Goal: Transaction & Acquisition: Purchase product/service

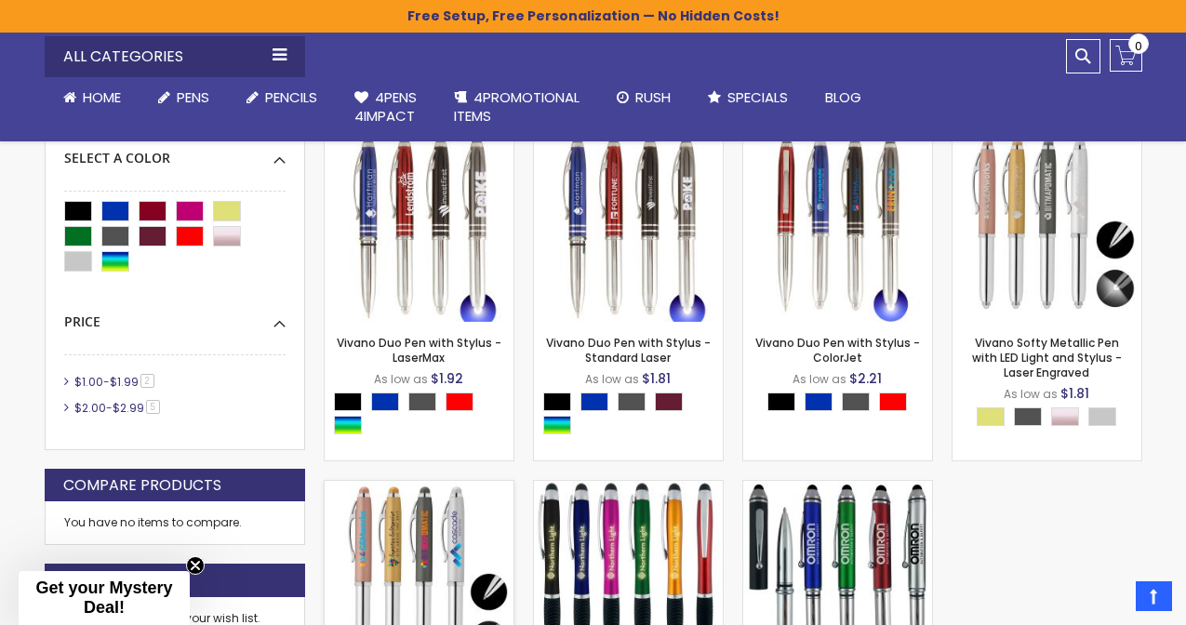
scroll to position [563, 0]
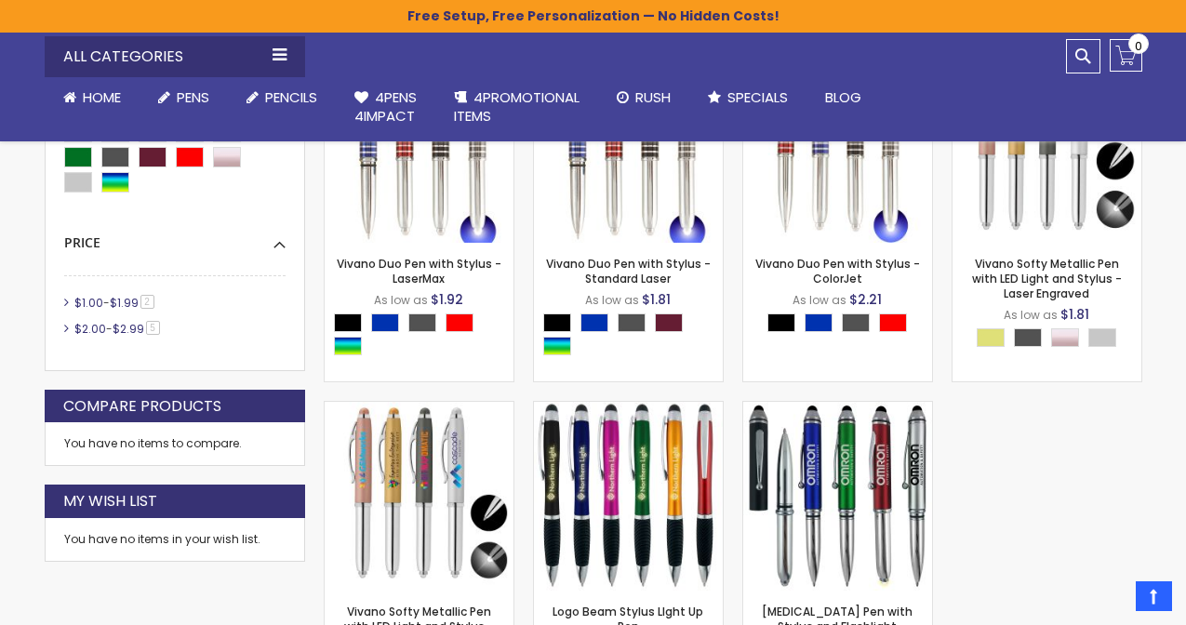
click at [984, 123] on div "Close dialog Sign up to get your Mystery Discount ! Name Email Send Me the Deal…" at bounding box center [593, 312] width 1186 height 625
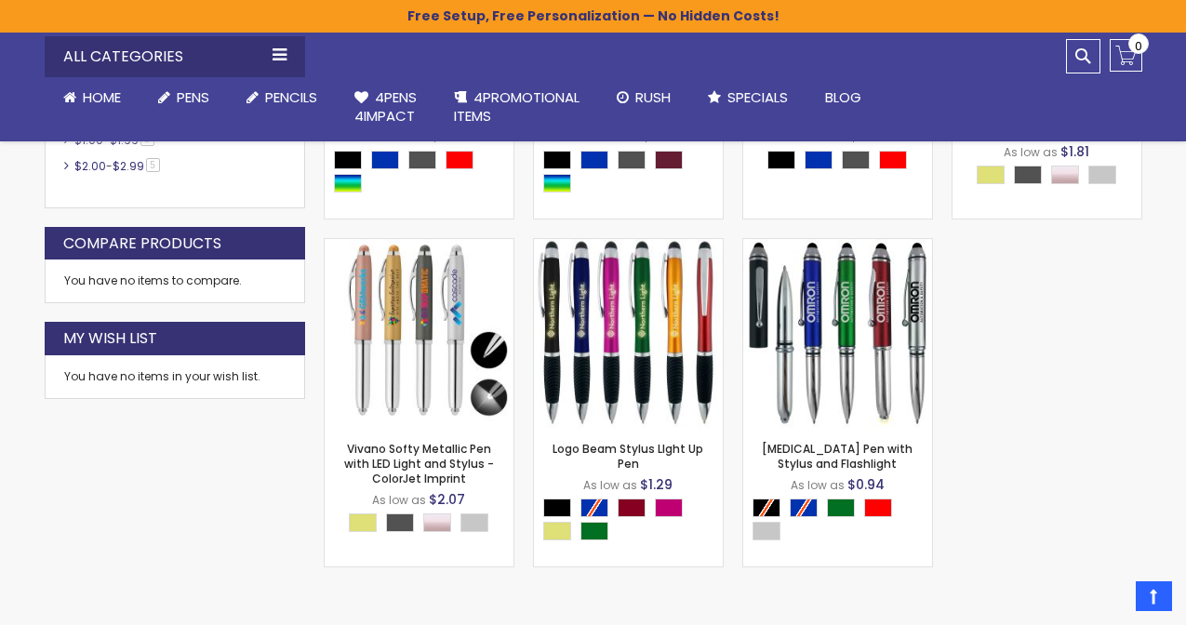
scroll to position [727, 0]
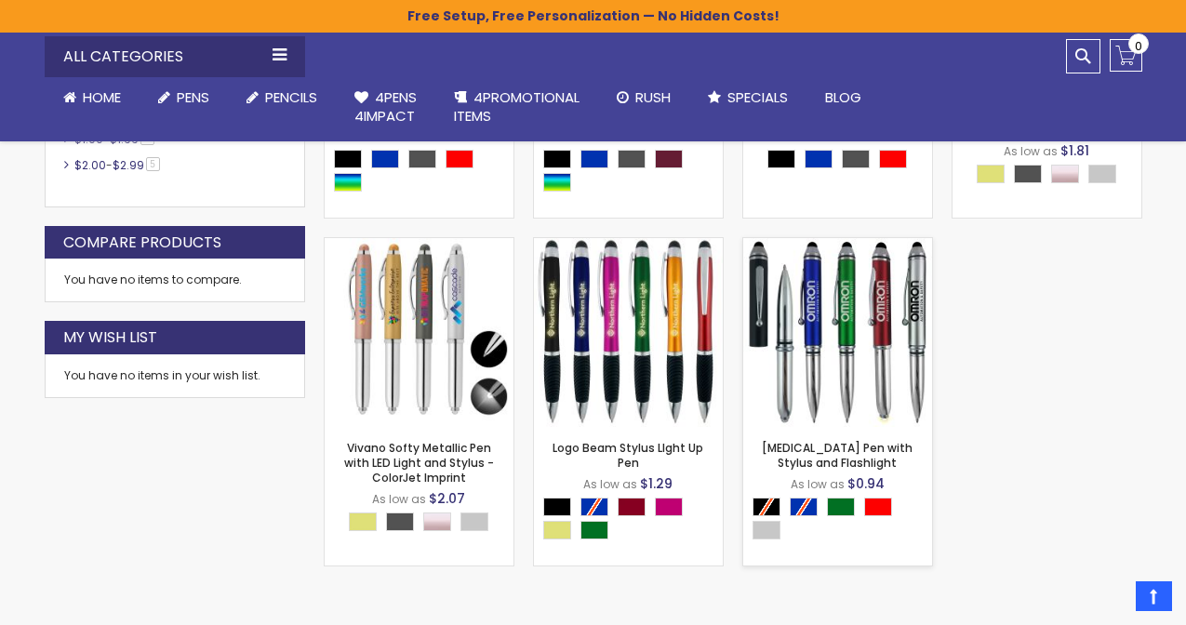
click at [865, 369] on img at bounding box center [837, 332] width 189 height 189
click at [410, 415] on img at bounding box center [419, 332] width 189 height 189
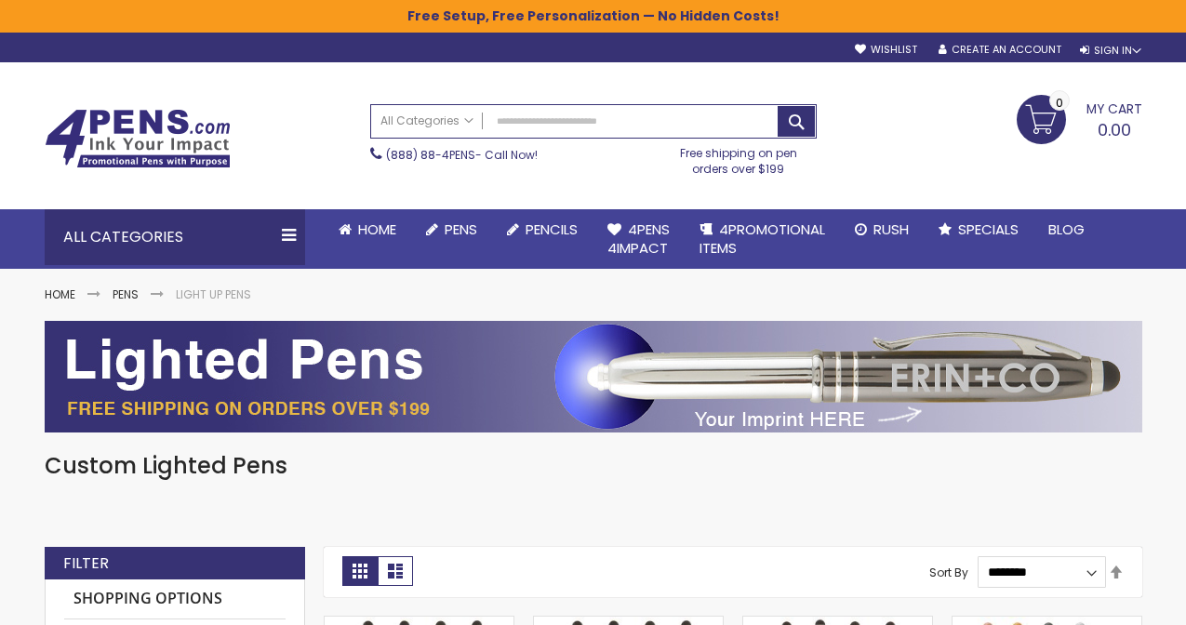
scroll to position [0, 0]
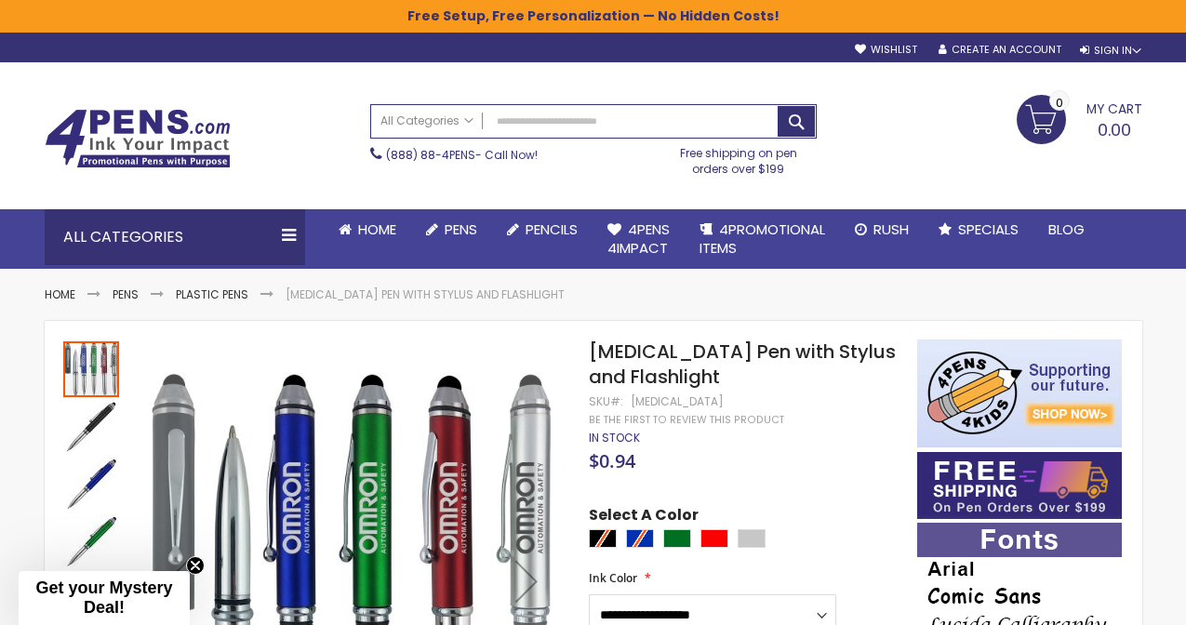
click at [74, 428] on img "Kyra Pen with Stylus and Flashlight" at bounding box center [91, 427] width 56 height 56
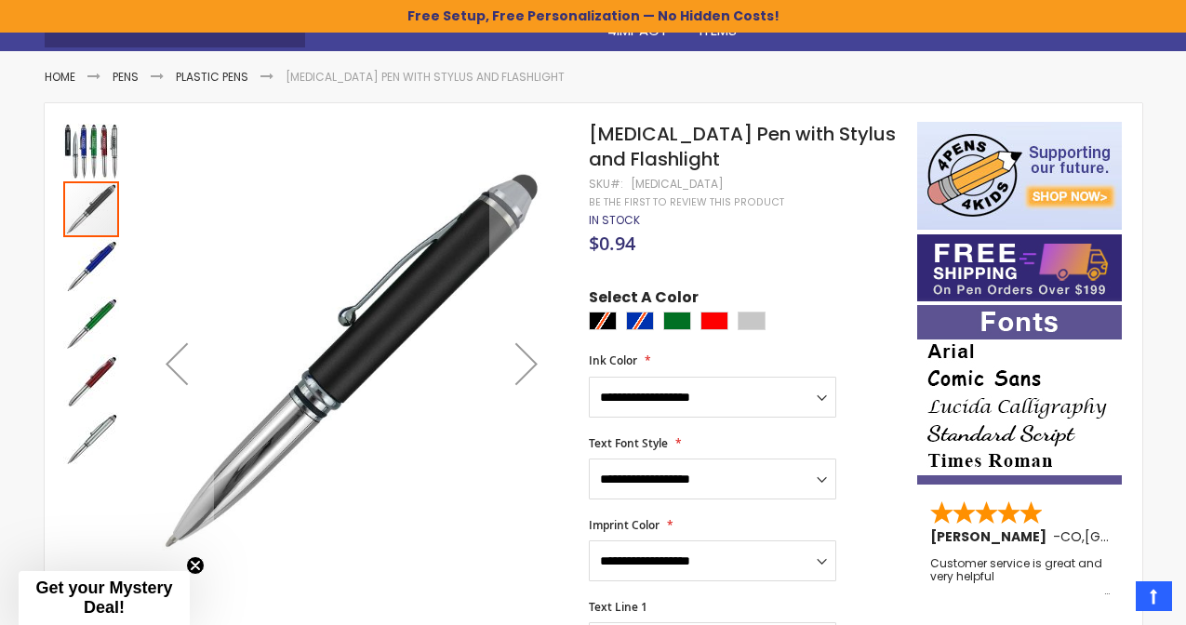
scroll to position [221, 0]
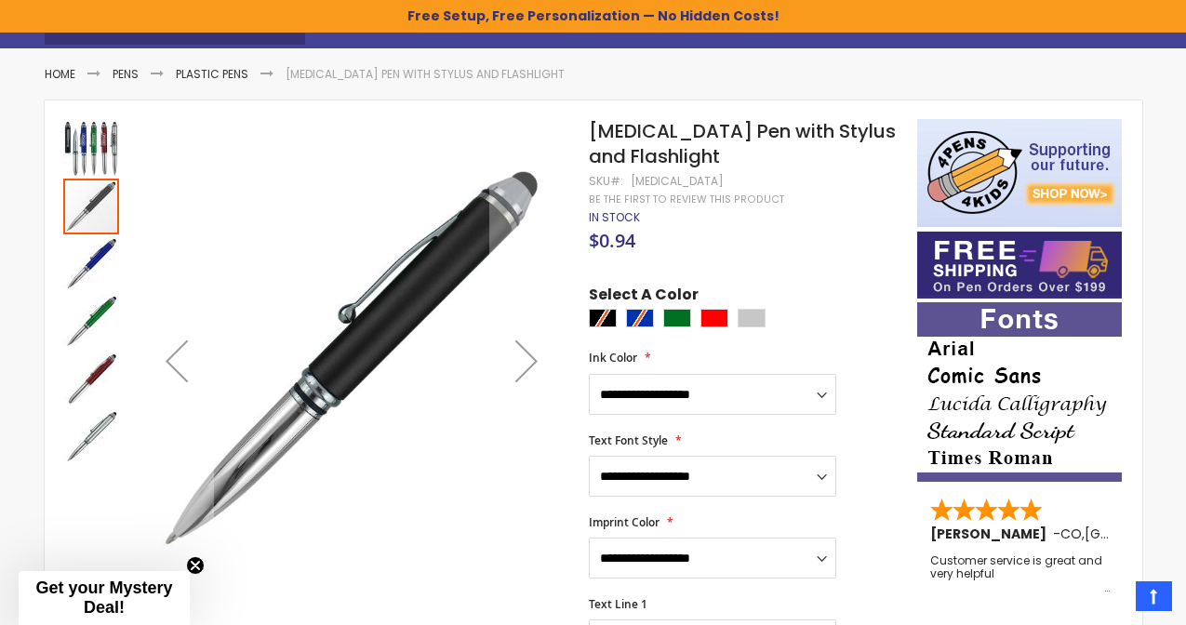
click at [83, 447] on img "Kyra Pen with Stylus and Flashlight" at bounding box center [91, 437] width 56 height 56
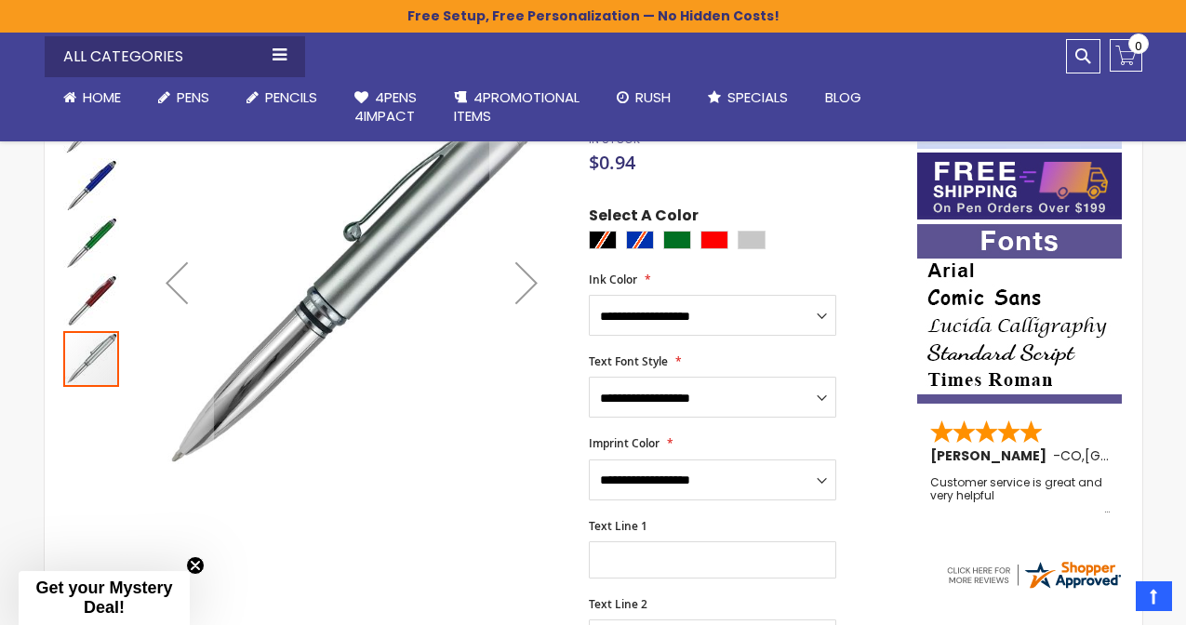
scroll to position [296, 0]
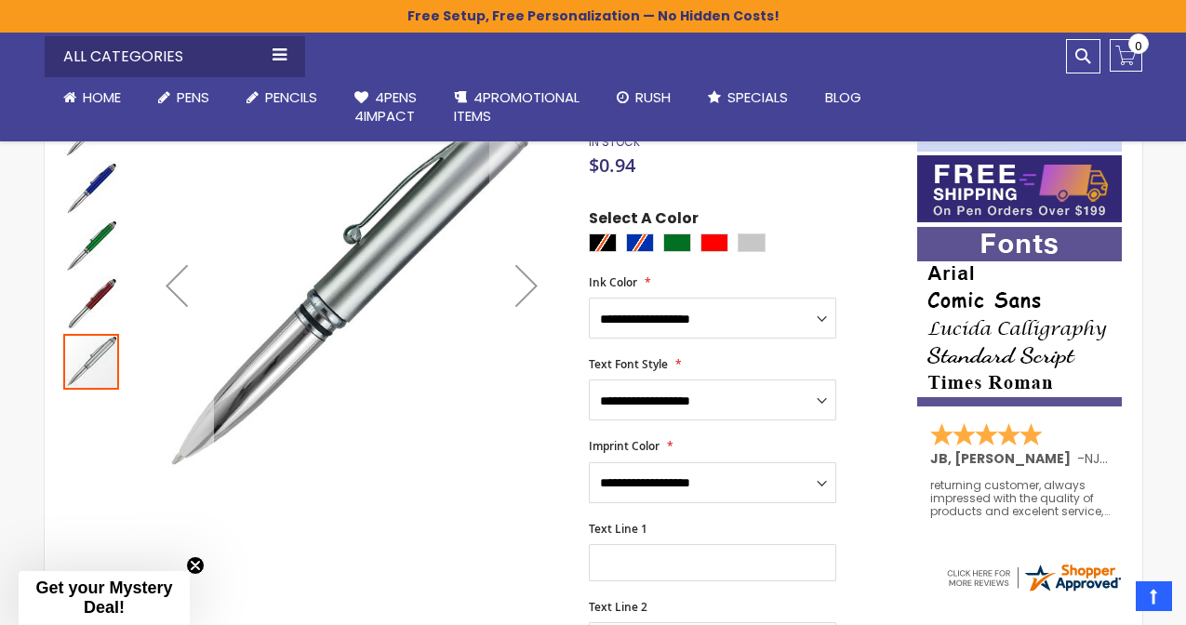
click at [175, 288] on div "Previous" at bounding box center [177, 285] width 74 height 74
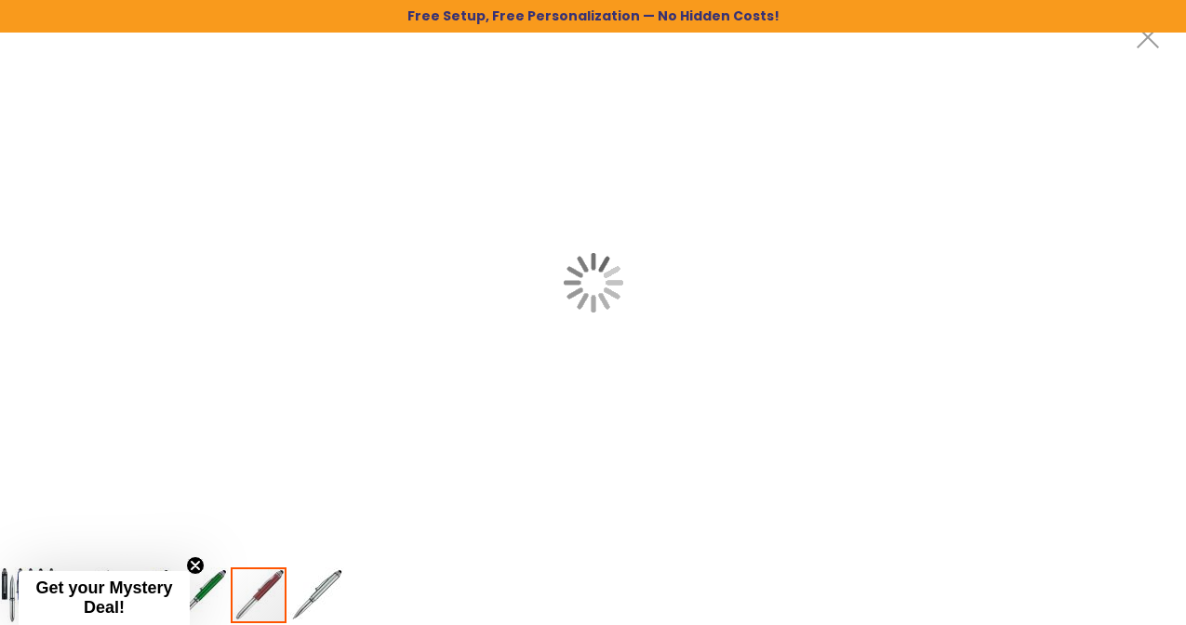
scroll to position [0, 0]
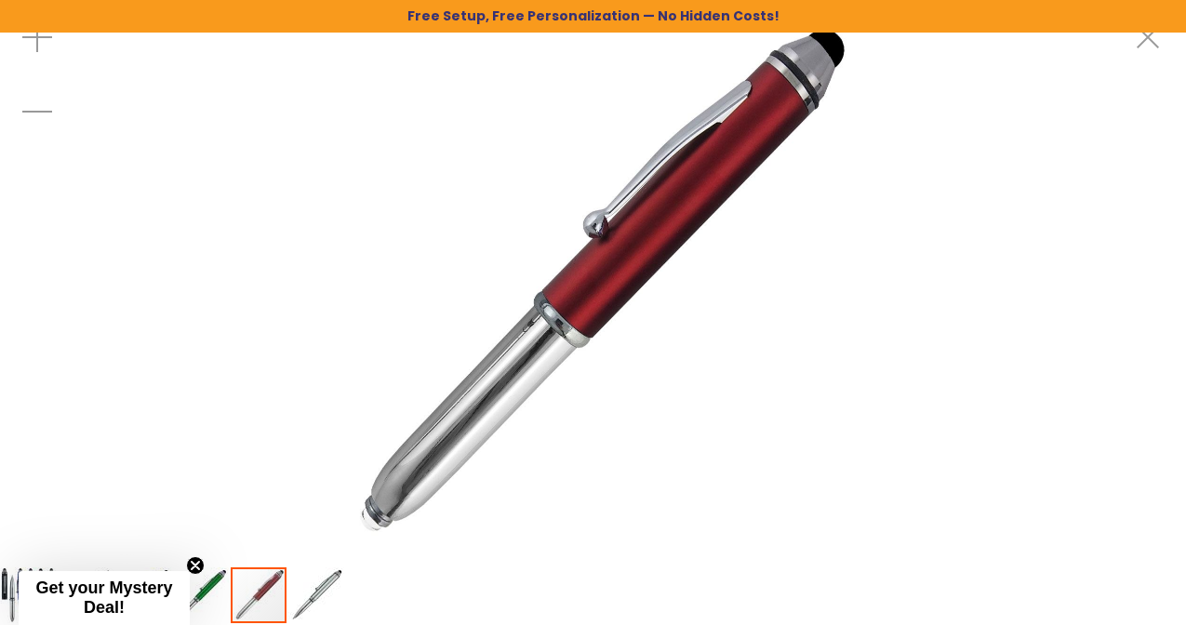
click at [112, 231] on div at bounding box center [593, 283] width 1186 height 566
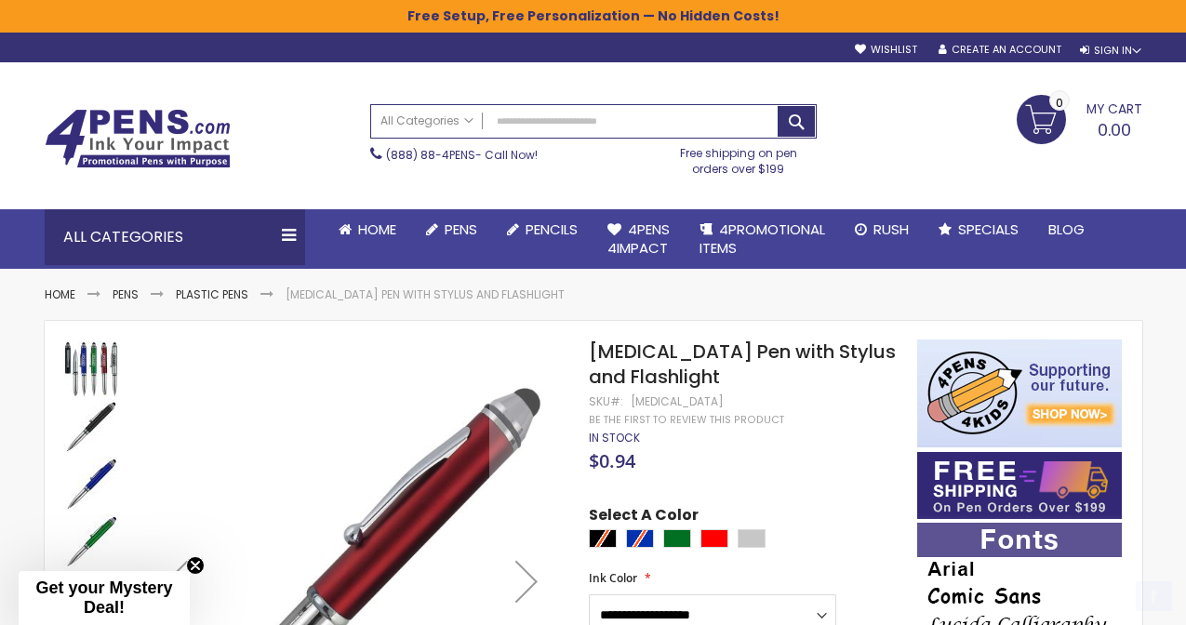
scroll to position [209, 0]
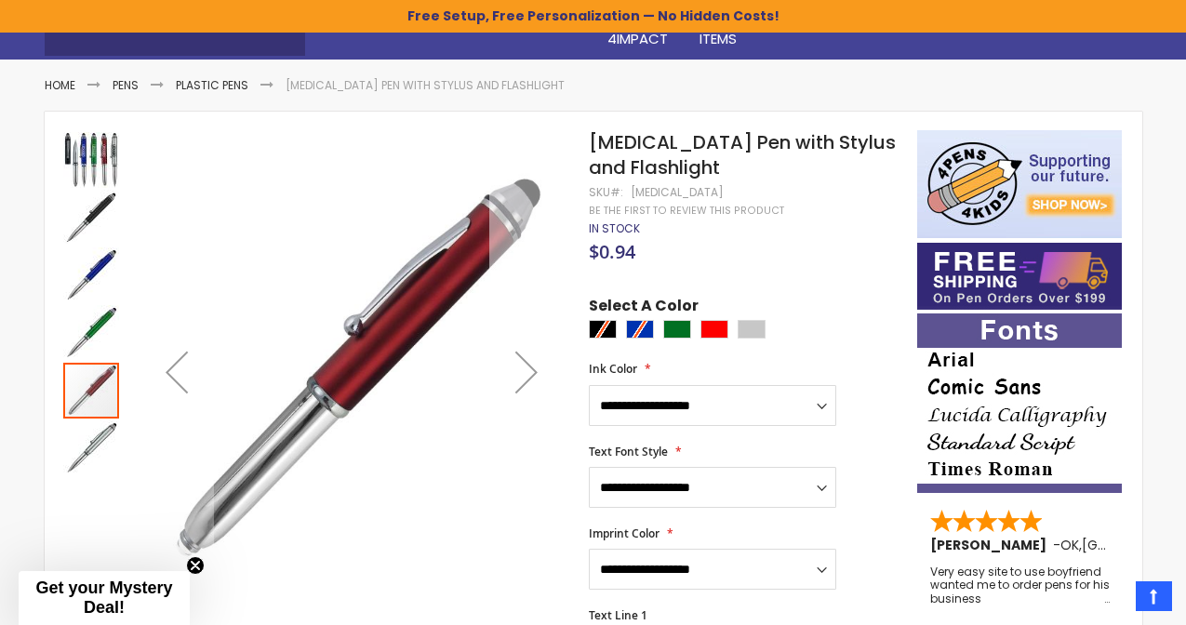
click at [519, 374] on div "Next" at bounding box center [526, 372] width 74 height 74
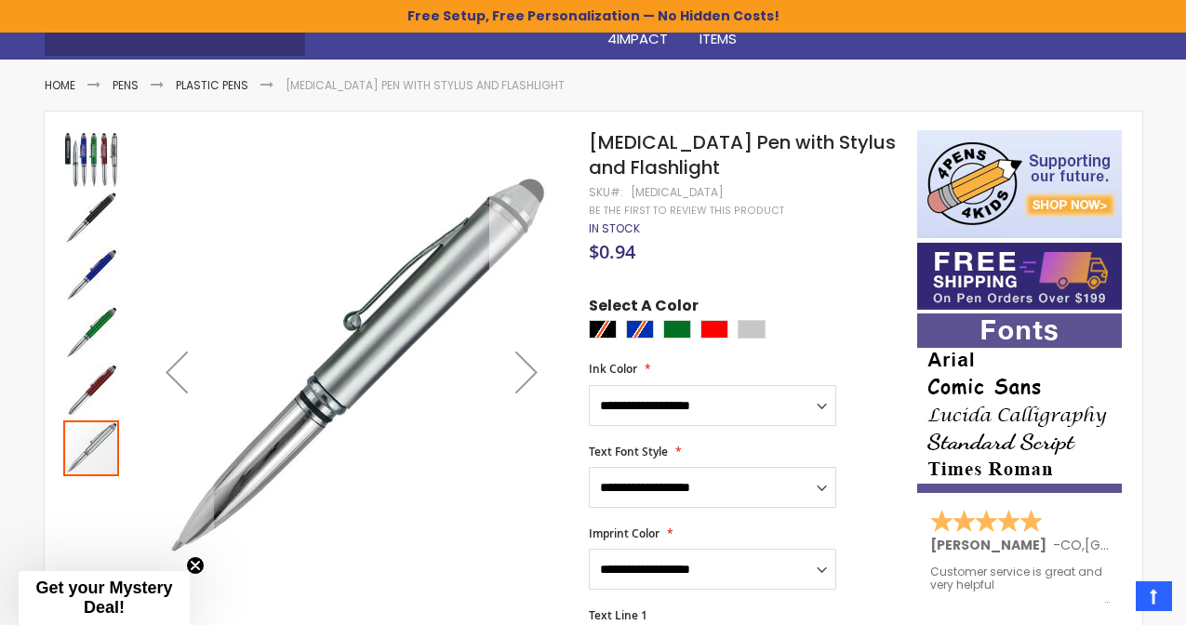
click at [519, 374] on div "Next" at bounding box center [526, 372] width 74 height 74
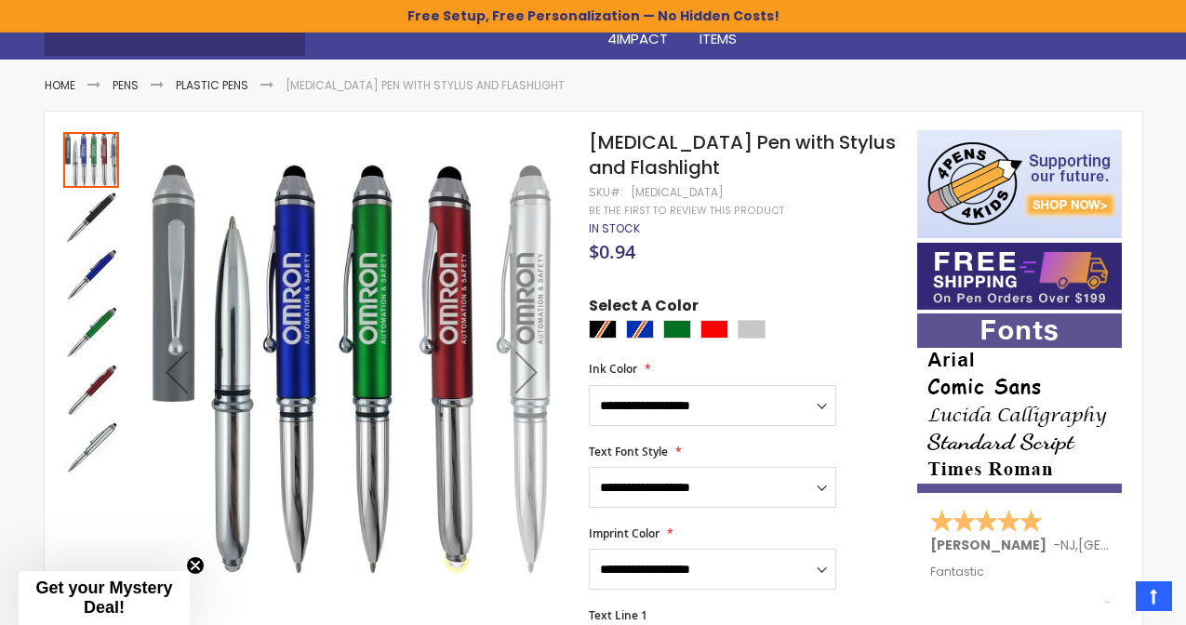
click at [519, 374] on div "Next" at bounding box center [526, 372] width 74 height 74
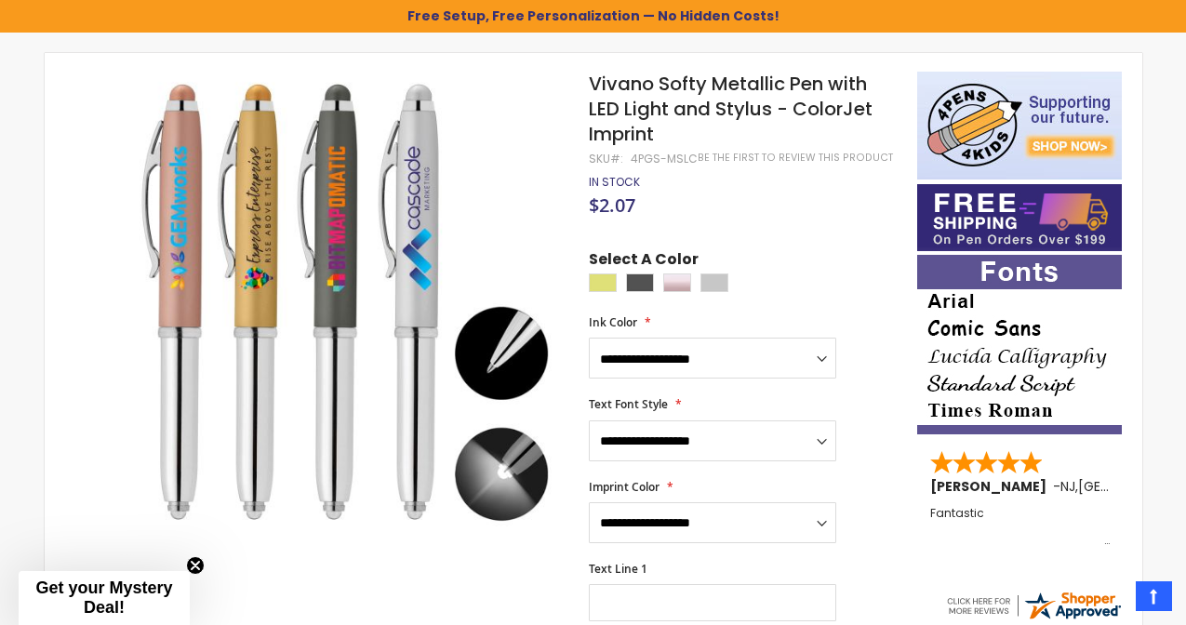
scroll to position [266, 0]
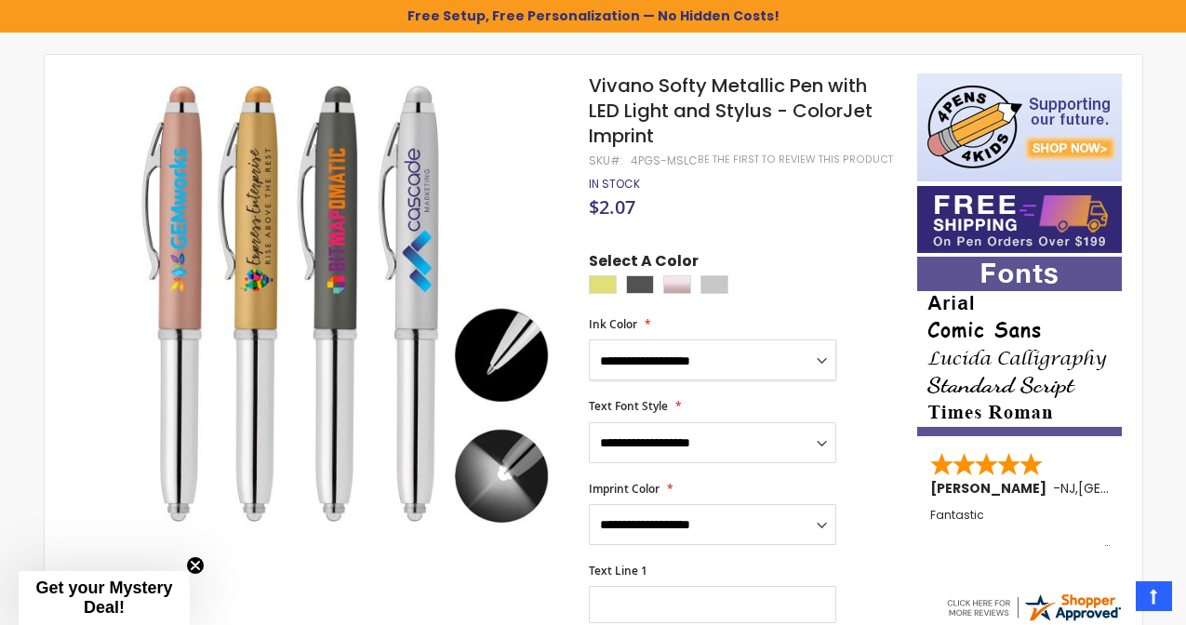
select select "****"
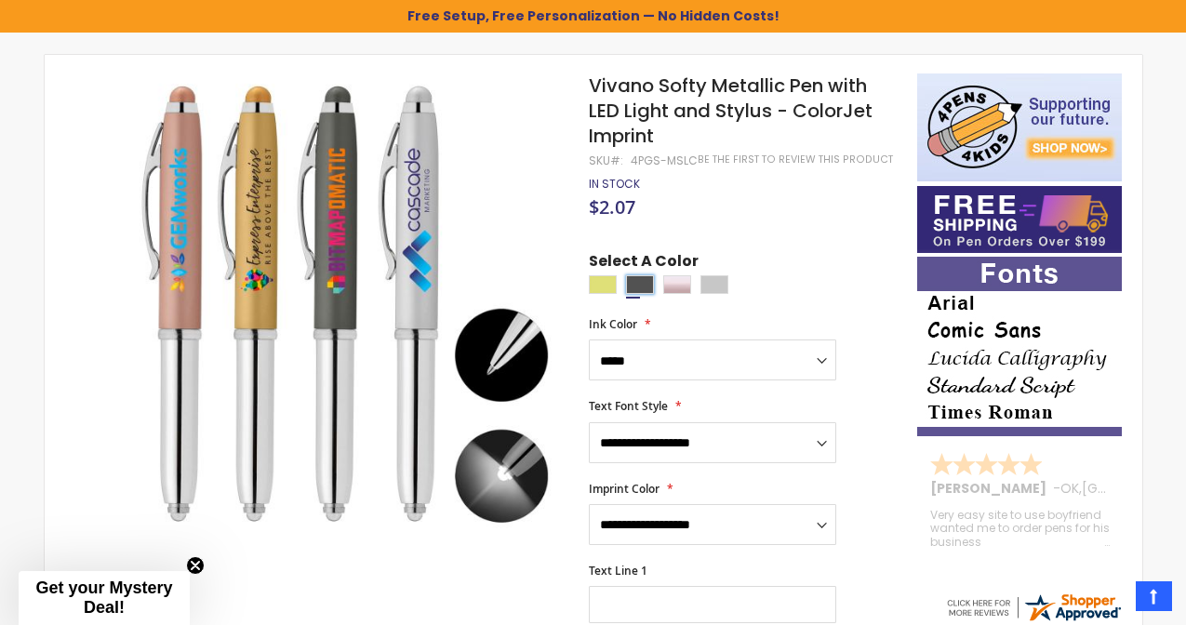
click at [637, 294] on div "Gunmetal" at bounding box center [640, 284] width 28 height 19
type input "****"
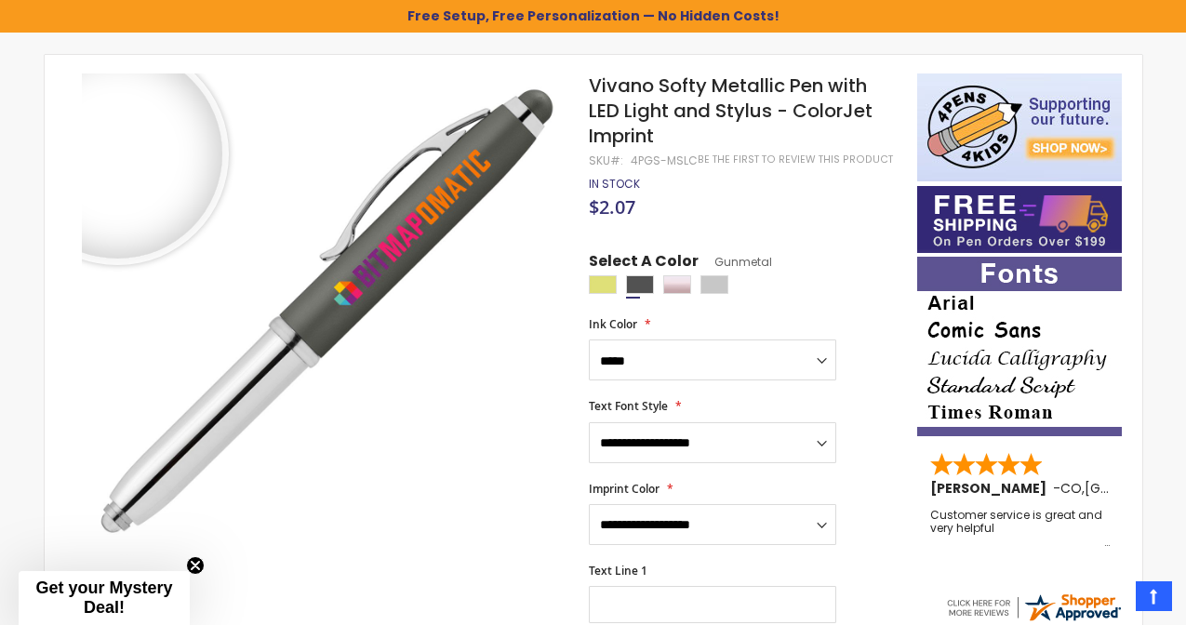
scroll to position [0, 0]
